Goal: Task Accomplishment & Management: Use online tool/utility

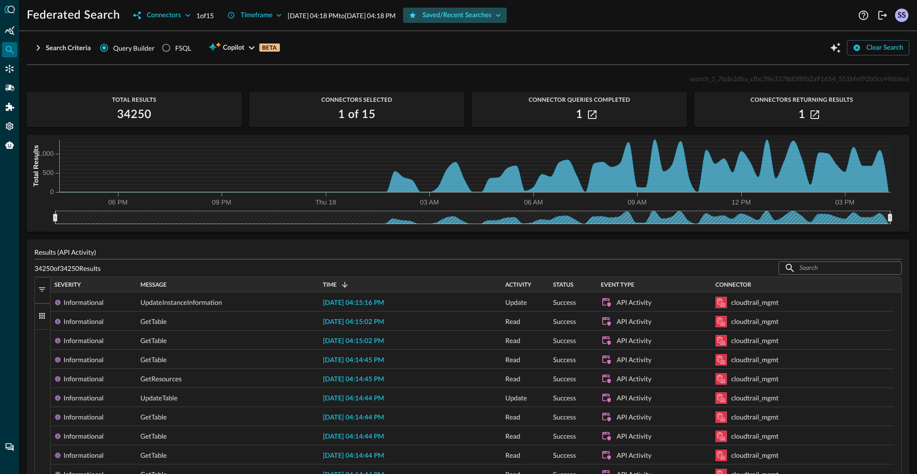
click at [490, 14] on div "Saved/Recent Searches" at bounding box center [456, 16] width 69 height 12
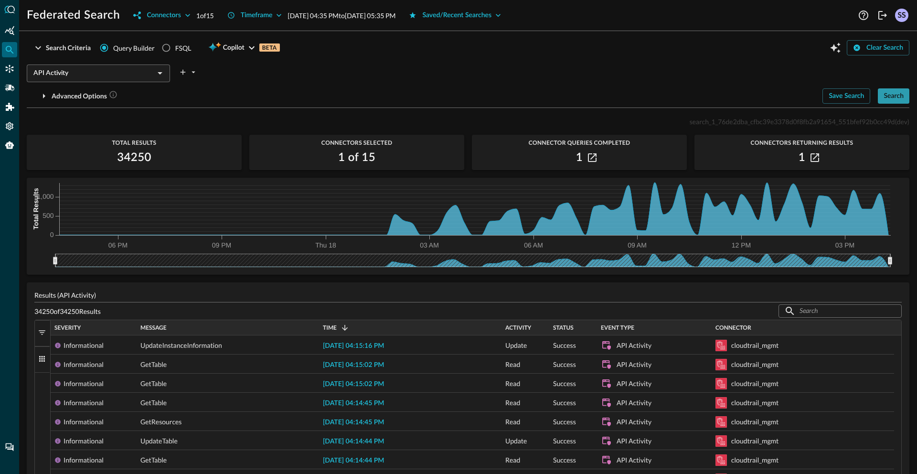
click at [883, 95] on div "Search" at bounding box center [893, 96] width 20 height 12
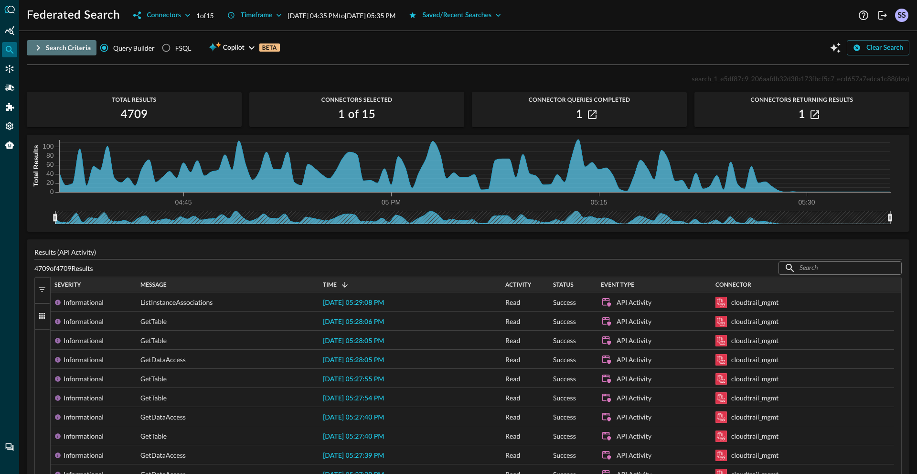
click at [57, 50] on div "Search Criteria" at bounding box center [68, 48] width 45 height 12
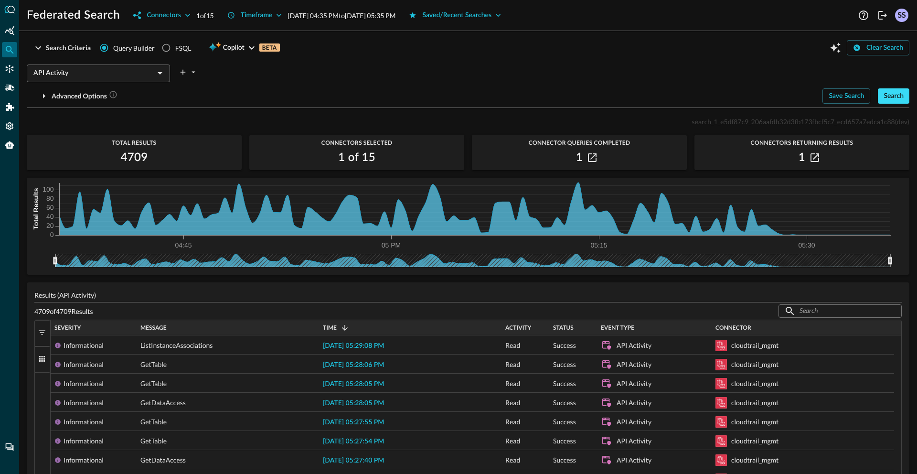
click at [884, 99] on div "Search" at bounding box center [893, 96] width 20 height 12
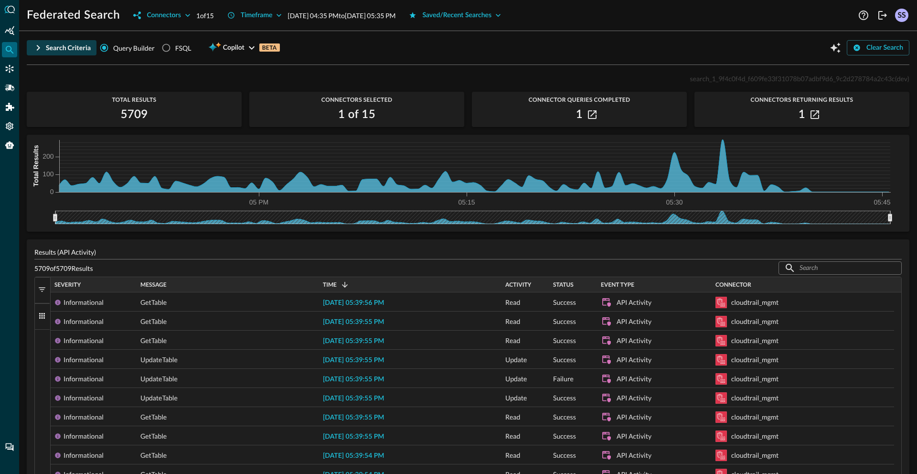
click at [44, 51] on button "Search Criteria" at bounding box center [62, 47] width 70 height 15
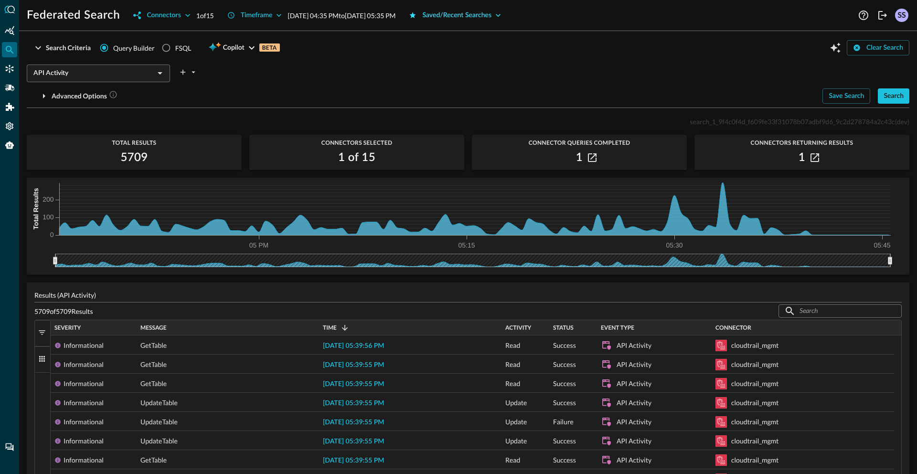
click at [476, 16] on div "Saved/Recent Searches" at bounding box center [456, 16] width 69 height 12
click at [885, 98] on div "Search" at bounding box center [893, 96] width 20 height 12
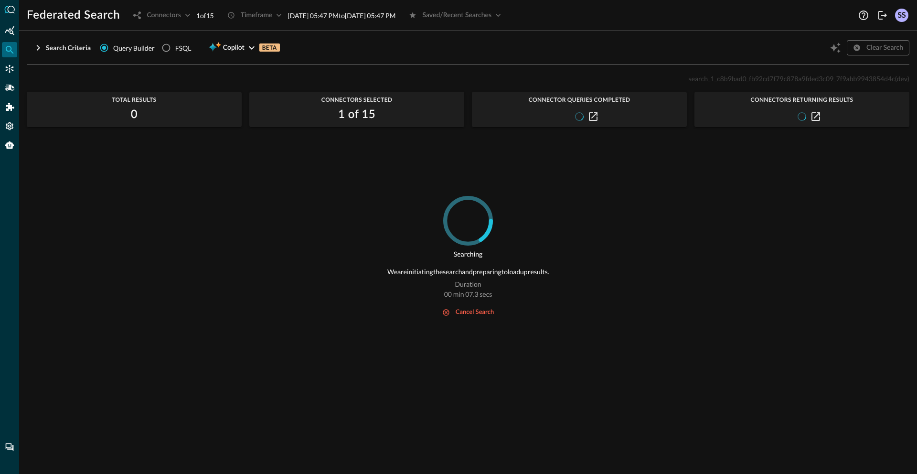
click at [737, 81] on span "search_1_c8b9bad0_fb92cd7f79c878a9fded3c09_7f9abb9943854d4c" at bounding box center [791, 78] width 206 height 8
copy span "search_1_c8b9bad0_fb92cd7f79c878a9fded3c09_7f9abb9943854d4c"
